Goal: Transaction & Acquisition: Purchase product/service

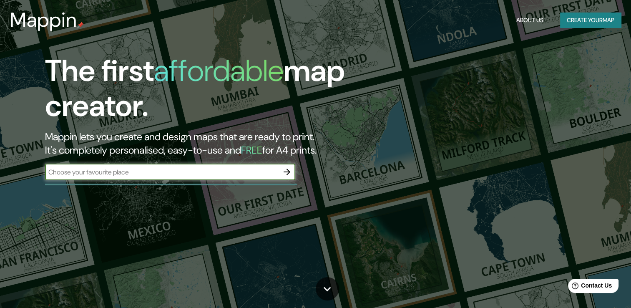
click at [247, 176] on input "text" at bounding box center [161, 172] width 233 height 10
type input "Xochimehuacan"
type input "San [PERSON_NAME]"
click at [286, 172] on icon "button" at bounding box center [286, 171] width 7 height 7
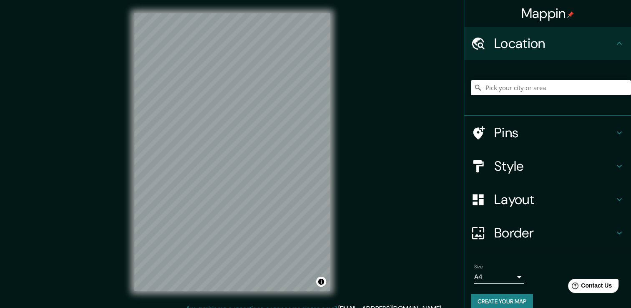
click at [512, 165] on h4 "Style" at bounding box center [554, 166] width 120 height 17
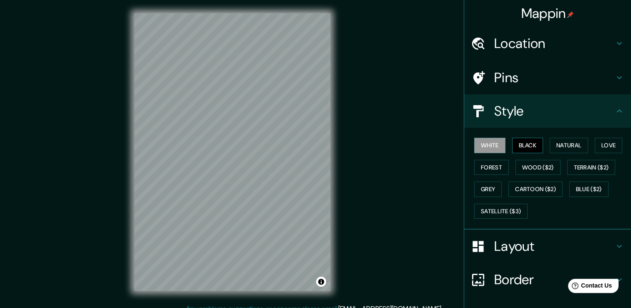
click at [525, 146] on button "Black" at bounding box center [527, 145] width 31 height 15
click at [560, 146] on button "Natural" at bounding box center [568, 145] width 38 height 15
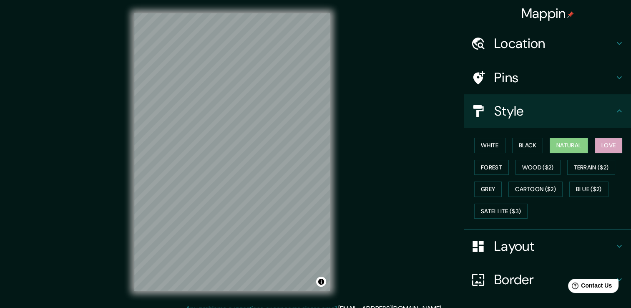
click at [595, 145] on button "Love" at bounding box center [608, 145] width 28 height 15
click at [483, 164] on button "Forest" at bounding box center [491, 167] width 35 height 15
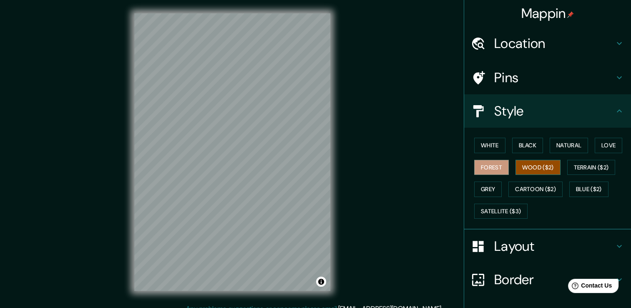
click at [537, 167] on button "Wood ($2)" at bounding box center [537, 167] width 45 height 15
click at [554, 144] on button "Natural" at bounding box center [568, 145] width 38 height 15
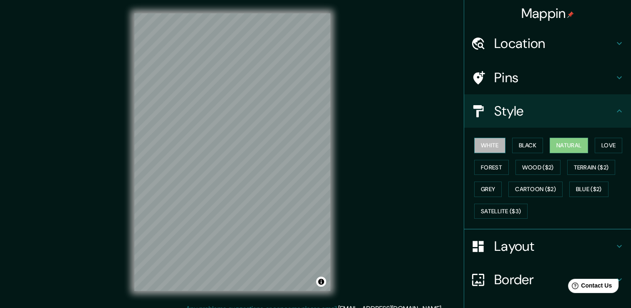
click at [480, 146] on button "White" at bounding box center [489, 145] width 31 height 15
click at [552, 145] on button "Natural" at bounding box center [568, 145] width 38 height 15
click at [509, 83] on h4 "Pins" at bounding box center [554, 77] width 120 height 17
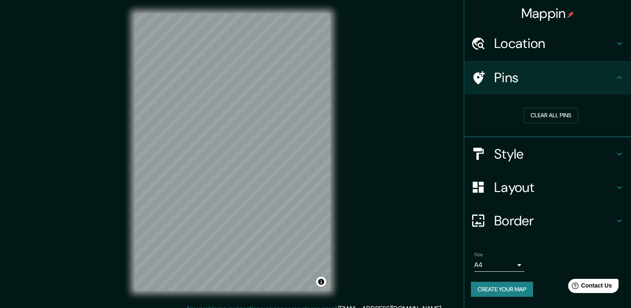
click at [579, 42] on h4 "Location" at bounding box center [554, 43] width 120 height 17
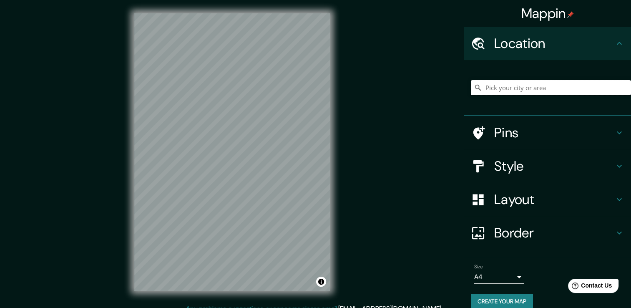
click at [547, 87] on input "Pick your city or area" at bounding box center [551, 87] width 160 height 15
paste input "San [PERSON_NAME]"
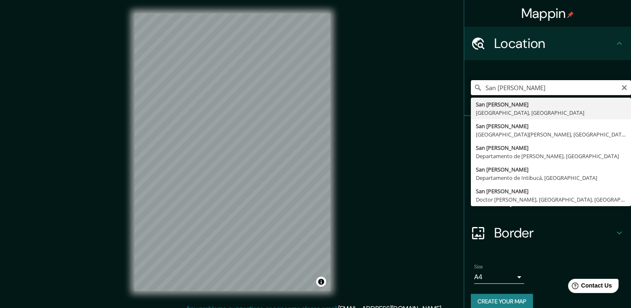
type input "San [PERSON_NAME]"
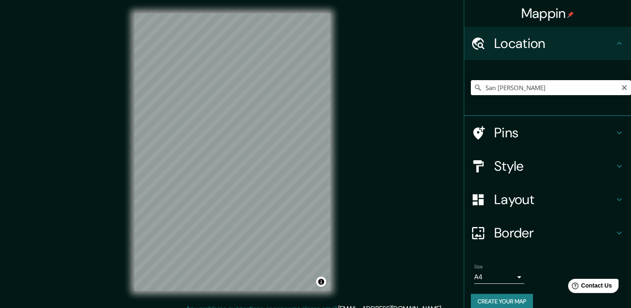
click at [404, 183] on div "Mappin Location [GEOGRAPHIC_DATA][PERSON_NAME][GEOGRAPHIC_DATA] [GEOGRAPHIC_DAT…" at bounding box center [315, 158] width 631 height 317
click at [621, 90] on icon "Clear" at bounding box center [624, 87] width 7 height 7
click at [489, 297] on button "Create your map" at bounding box center [502, 300] width 62 height 15
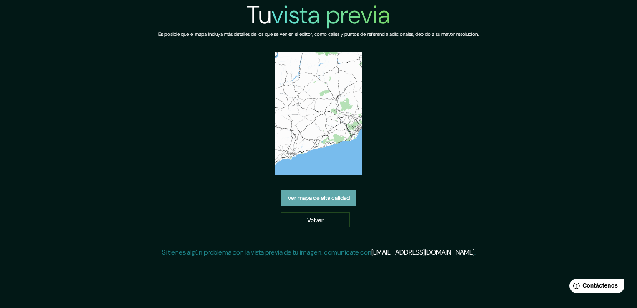
click at [339, 193] on font "Ver mapa de alta calidad" at bounding box center [319, 198] width 62 height 10
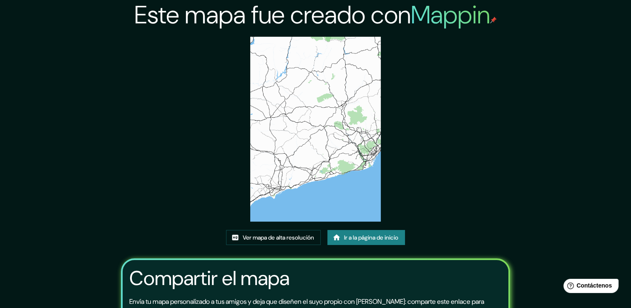
scroll to position [85, 0]
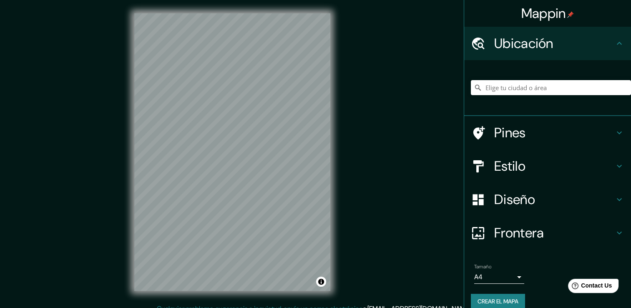
click at [500, 171] on h4 "Estilo" at bounding box center [554, 166] width 120 height 17
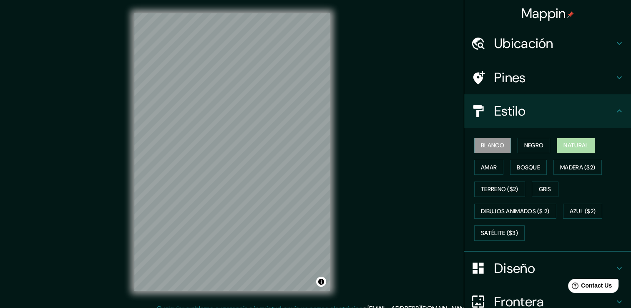
click at [567, 143] on font "Natural" at bounding box center [575, 145] width 25 height 10
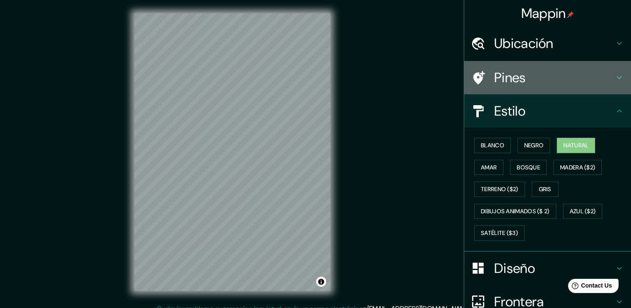
click at [609, 70] on div "Pines" at bounding box center [547, 77] width 167 height 33
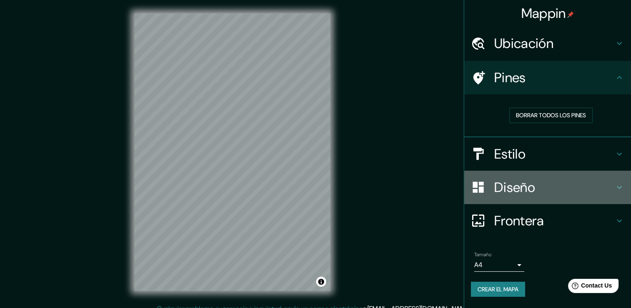
click at [552, 179] on h4 "Diseño" at bounding box center [554, 187] width 120 height 17
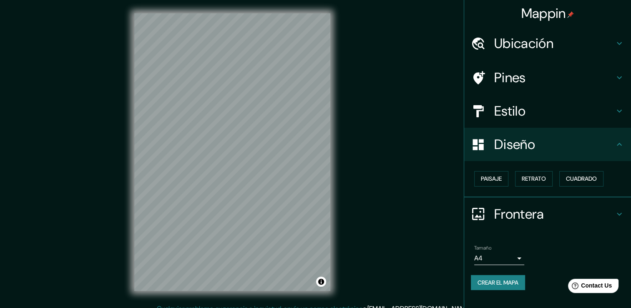
click at [617, 43] on icon at bounding box center [619, 43] width 5 height 3
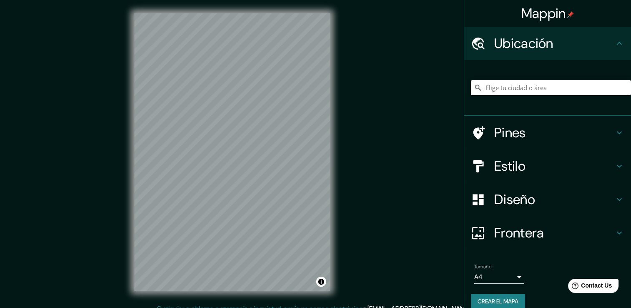
click at [617, 43] on icon at bounding box center [619, 43] width 10 height 10
click at [551, 91] on input "Elige tu ciudad o área" at bounding box center [551, 87] width 160 height 15
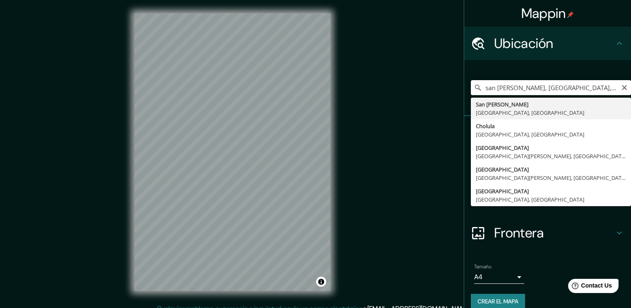
type input "San Andrés Cholula, Puebla, México"
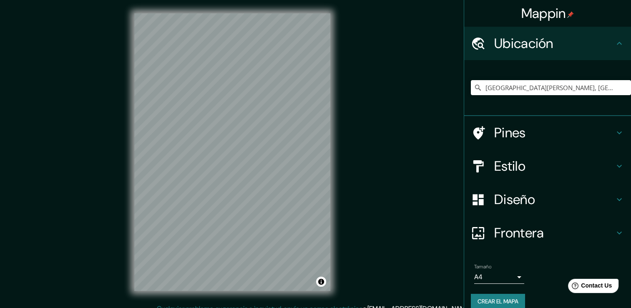
click at [564, 139] on h4 "Pines" at bounding box center [554, 132] width 120 height 17
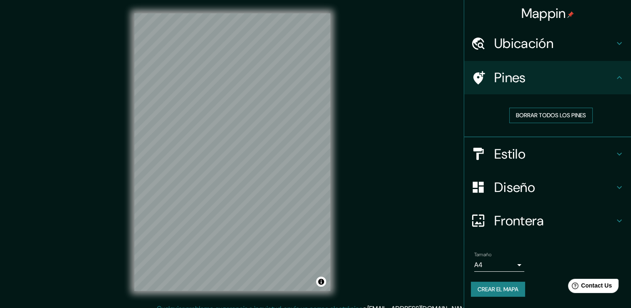
click at [542, 120] on button "Borrar todos los pines" at bounding box center [550, 115] width 83 height 15
click at [562, 78] on h4 "Pines" at bounding box center [554, 77] width 120 height 17
click at [517, 267] on body "Mappin Ubicación San Andrés Cholula, Puebla, México Pines Borrar todos los pine…" at bounding box center [315, 154] width 631 height 308
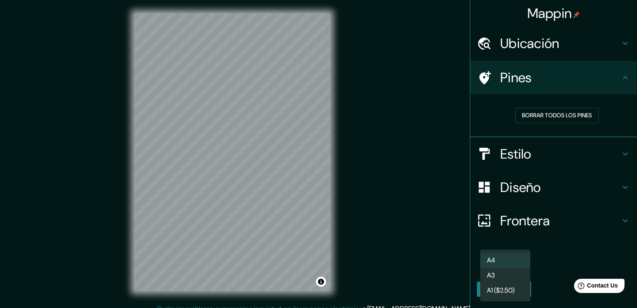
click at [507, 275] on li "A3" at bounding box center [505, 275] width 50 height 15
click at [509, 261] on body "Mappin Ubicación San Andrés Cholula, Puebla, México Pines Borrar todos los pine…" at bounding box center [318, 154] width 637 height 308
click at [507, 258] on li "A4" at bounding box center [505, 260] width 50 height 15
